Goal: Information Seeking & Learning: Learn about a topic

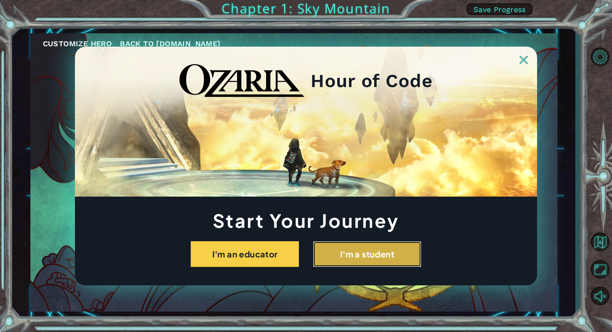
click at [357, 249] on button "I'm a student" at bounding box center [367, 254] width 108 height 26
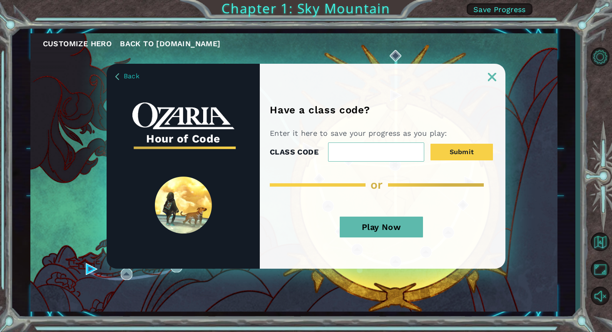
click at [398, 219] on button "Play Now" at bounding box center [381, 227] width 83 height 21
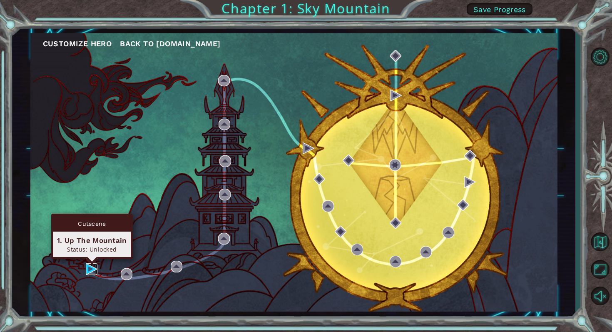
click at [92, 268] on img at bounding box center [92, 269] width 12 height 12
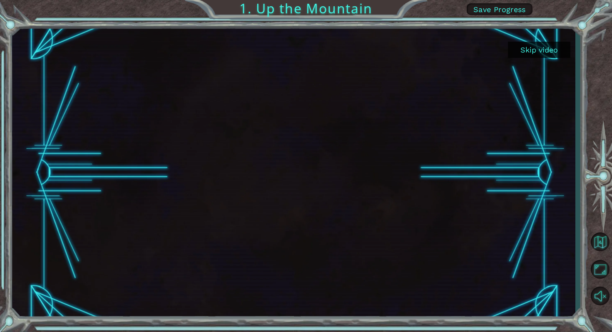
click at [530, 54] on button "Skip video" at bounding box center [539, 50] width 62 height 16
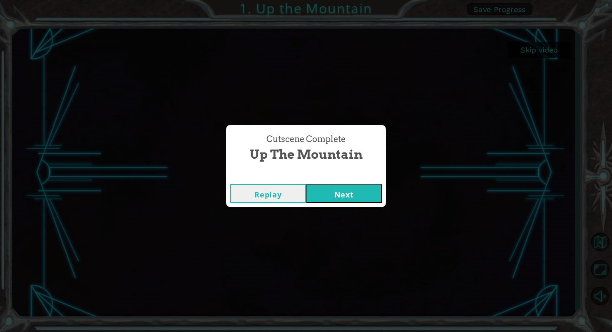
click at [339, 194] on button "Next" at bounding box center [344, 193] width 76 height 19
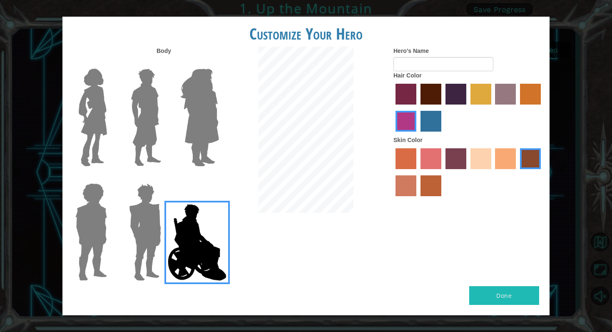
click at [101, 267] on img at bounding box center [91, 232] width 38 height 104
click at [110, 178] on input "Hero Steven" at bounding box center [110, 178] width 0 height 0
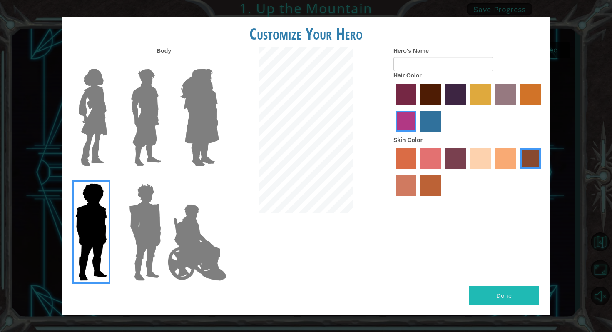
click at [121, 251] on div at bounding box center [144, 229] width 54 height 115
click at [155, 243] on img at bounding box center [145, 232] width 39 height 104
click at [164, 178] on input "Hero Garnet" at bounding box center [164, 178] width 0 height 0
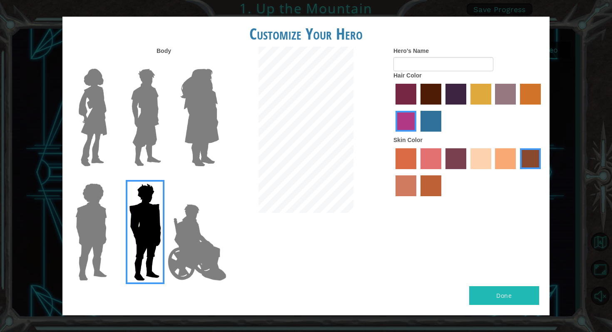
click at [104, 159] on img at bounding box center [92, 117] width 35 height 104
click at [110, 63] on input "Hero Connie" at bounding box center [110, 63] width 0 height 0
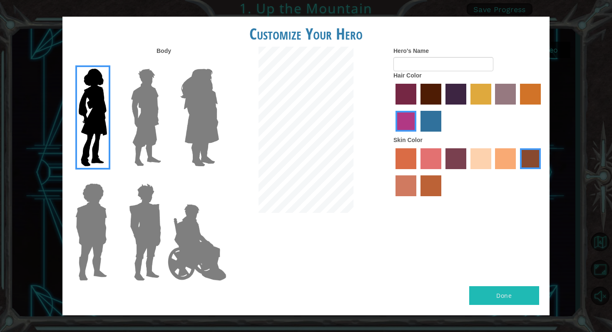
click at [139, 147] on img at bounding box center [145, 117] width 37 height 104
click at [164, 63] on input "Hero Lars" at bounding box center [164, 63] width 0 height 0
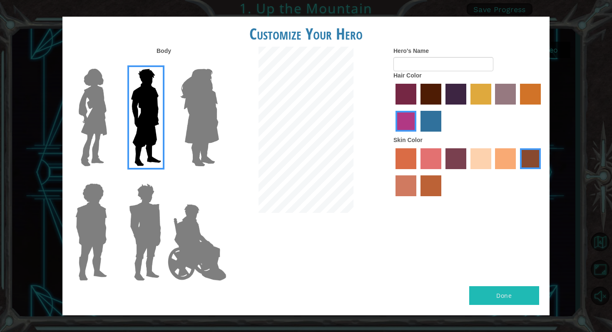
click at [175, 143] on div at bounding box center [198, 114] width 54 height 115
click at [183, 143] on img at bounding box center [199, 117] width 45 height 104
click at [219, 63] on input "Hero Amethyst" at bounding box center [219, 63] width 0 height 0
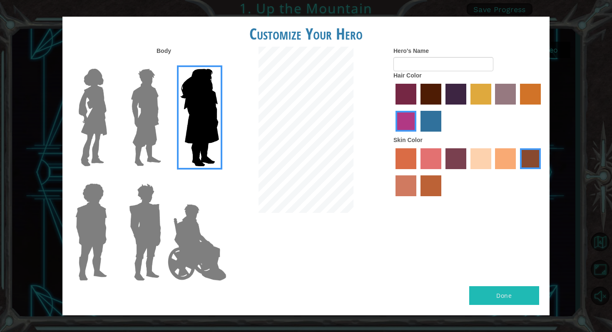
click at [197, 222] on img at bounding box center [196, 242] width 65 height 83
click at [219, 178] on input "Hero Jamie" at bounding box center [219, 178] width 0 height 0
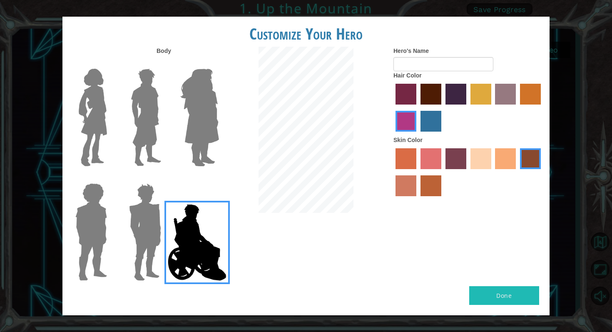
click at [428, 89] on label "maroon hair color" at bounding box center [431, 94] width 21 height 21
click at [418, 107] on input "maroon hair color" at bounding box center [418, 107] width 0 height 0
click at [423, 64] on input "Hero's Name" at bounding box center [444, 64] width 100 height 14
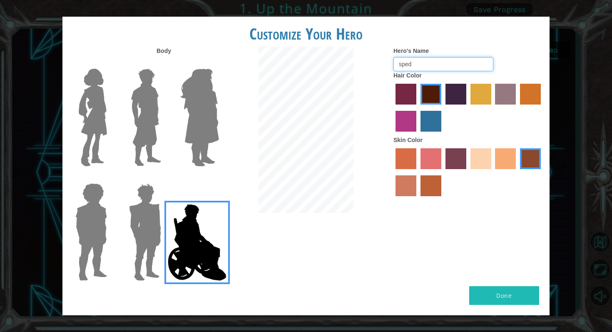
type input "sped"
click at [420, 207] on div "Body Hero's Name sped Hair Color Skin Color" at bounding box center [305, 166] width 487 height 239
click at [433, 189] on label "smoke tree skin color" at bounding box center [431, 185] width 21 height 21
click at [418, 199] on input "smoke tree skin color" at bounding box center [418, 199] width 0 height 0
click at [530, 157] on label "karma skin color" at bounding box center [530, 158] width 21 height 21
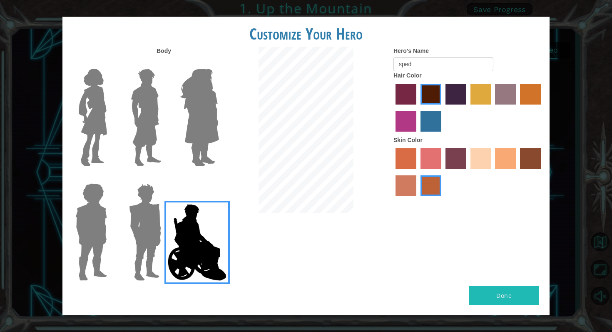
click at [517, 172] on input "karma skin color" at bounding box center [517, 172] width 0 height 0
click at [456, 95] on label "hot purple hair color" at bounding box center [456, 94] width 21 height 21
click at [443, 107] on input "hot purple hair color" at bounding box center [443, 107] width 0 height 0
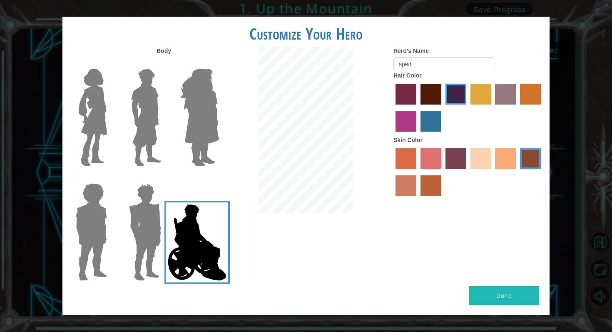
click at [411, 120] on label "medium red violet hair color" at bounding box center [406, 121] width 21 height 21
click at [542, 107] on input "medium red violet hair color" at bounding box center [542, 107] width 0 height 0
click at [438, 94] on label "maroon hair color" at bounding box center [431, 94] width 21 height 21
click at [418, 107] on input "maroon hair color" at bounding box center [418, 107] width 0 height 0
click at [467, 101] on div at bounding box center [469, 109] width 150 height 54
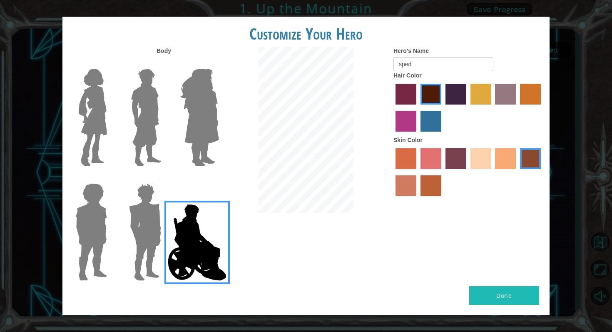
click at [216, 132] on img at bounding box center [199, 117] width 45 height 104
click at [219, 63] on input "Hero Amethyst" at bounding box center [219, 63] width 0 height 0
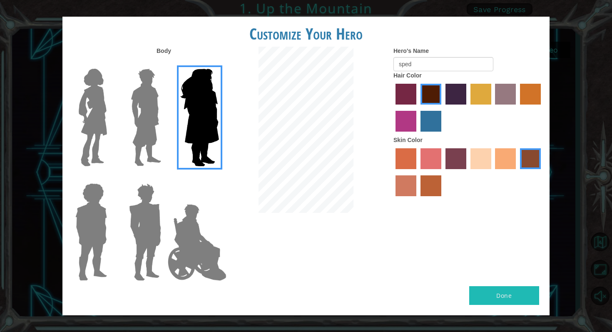
click at [211, 235] on img at bounding box center [196, 242] width 65 height 83
click at [219, 178] on input "Hero Jamie" at bounding box center [219, 178] width 0 height 0
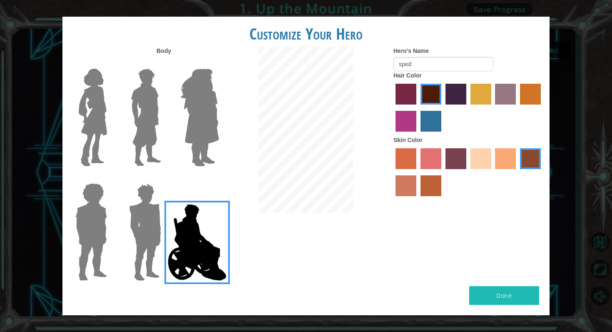
click at [184, 167] on img at bounding box center [199, 117] width 45 height 104
click at [219, 63] on input "Hero Amethyst" at bounding box center [219, 63] width 0 height 0
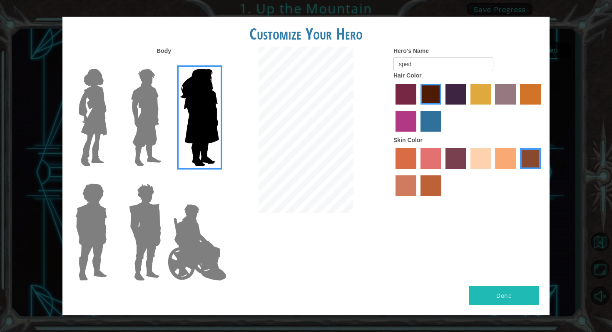
click at [505, 294] on button "Done" at bounding box center [504, 295] width 70 height 19
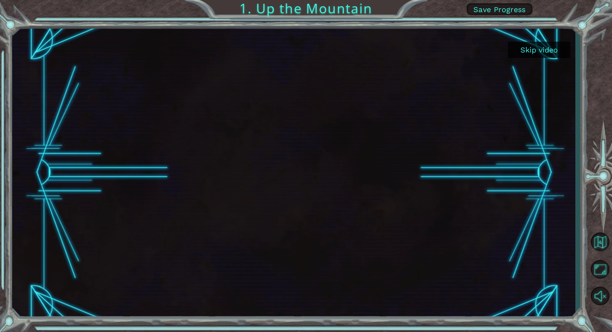
click at [482, 8] on span "Save Progress" at bounding box center [499, 9] width 52 height 9
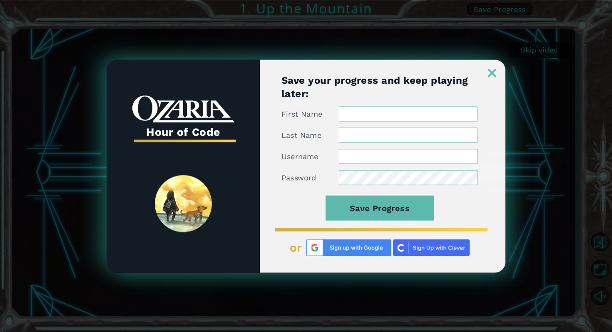
click at [491, 76] on img at bounding box center [492, 73] width 8 height 8
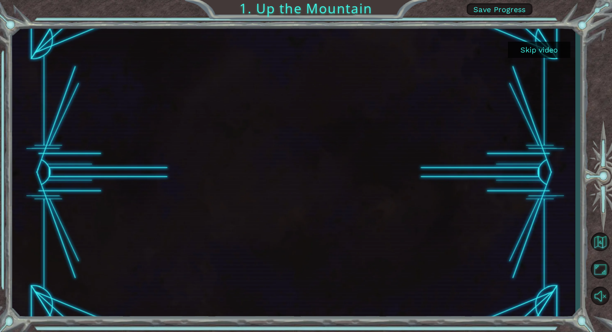
click at [496, 10] on span "Save Progress" at bounding box center [499, 9] width 52 height 9
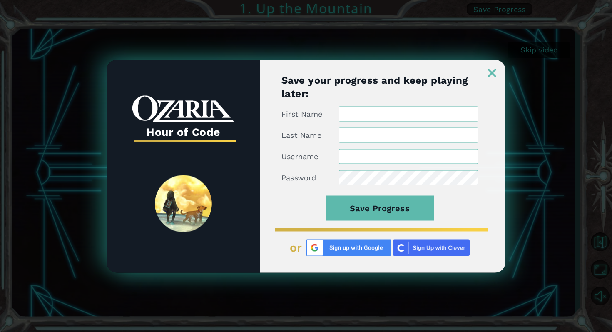
click at [491, 63] on div at bounding box center [383, 68] width 246 height 17
click at [496, 72] on img at bounding box center [492, 73] width 8 height 8
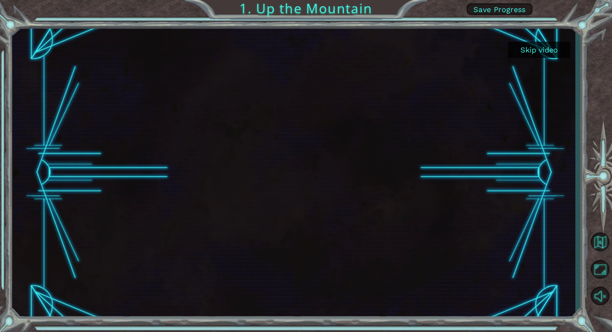
click at [526, 44] on button "Skip video" at bounding box center [539, 50] width 62 height 16
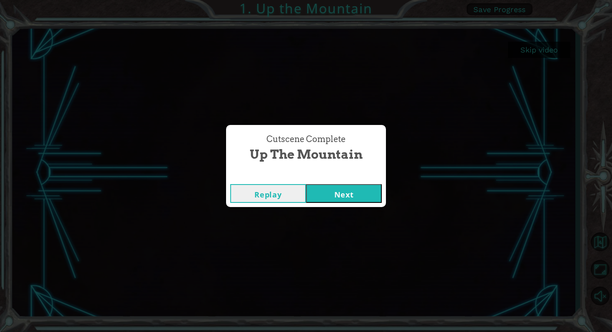
click at [526, 48] on div "Cutscene Complete Up the Mountain Replay Next" at bounding box center [306, 166] width 612 height 332
click at [333, 195] on button "Next" at bounding box center [344, 193] width 76 height 19
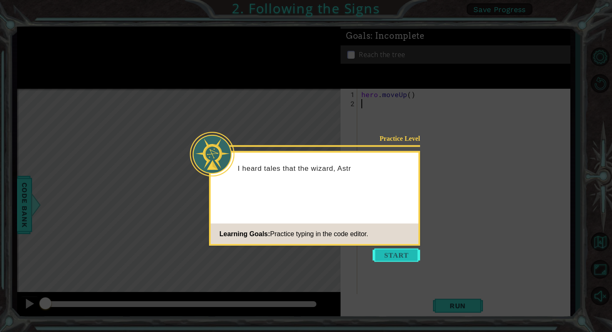
click at [389, 254] on button "Start" at bounding box center [396, 255] width 47 height 13
